Goal: Task Accomplishment & Management: Use online tool/utility

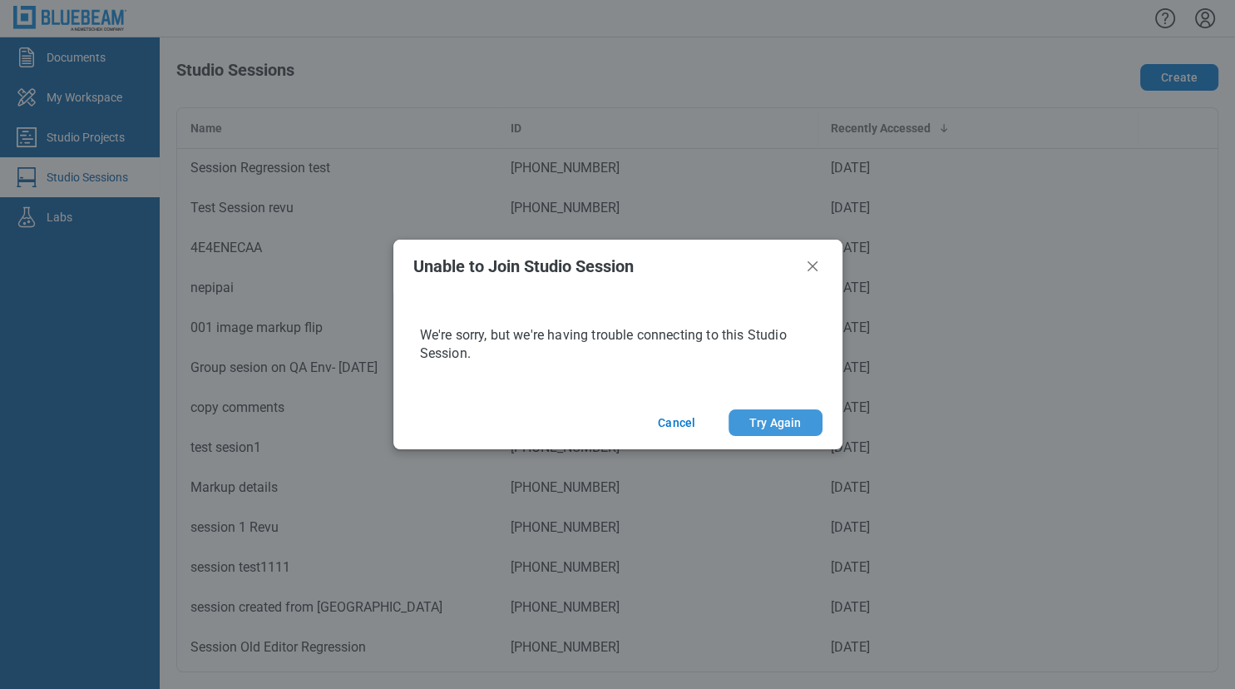
click at [775, 420] on button "Try Again" at bounding box center [774, 422] width 93 height 27
click at [815, 269] on icon "Close" at bounding box center [812, 266] width 20 height 20
